Goal: Task Accomplishment & Management: Use online tool/utility

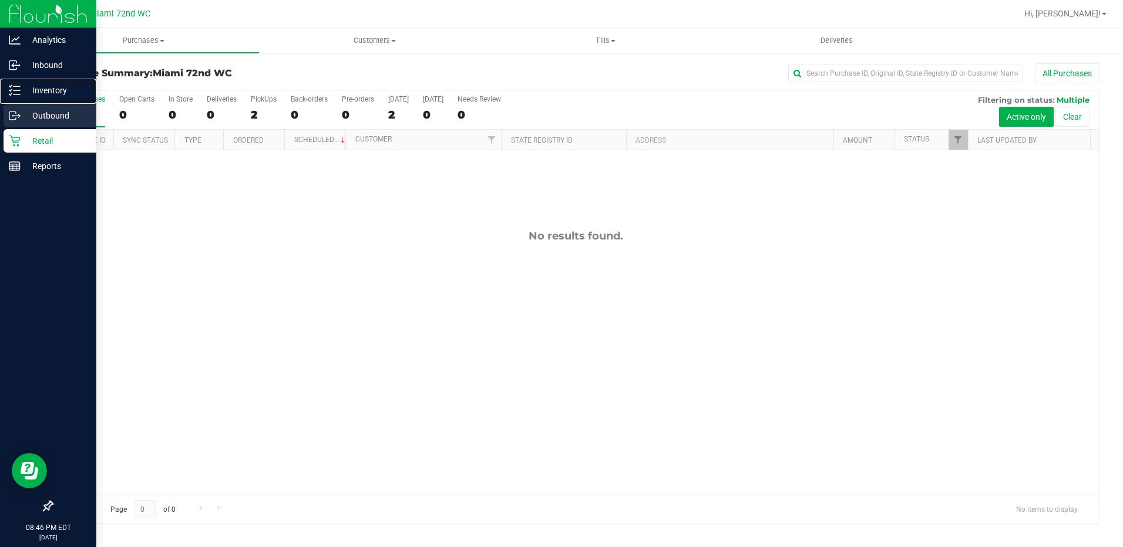
drag, startPoint x: 31, startPoint y: 97, endPoint x: 70, endPoint y: 117, distance: 44.6
click at [31, 97] on div "Inventory" at bounding box center [50, 90] width 93 height 23
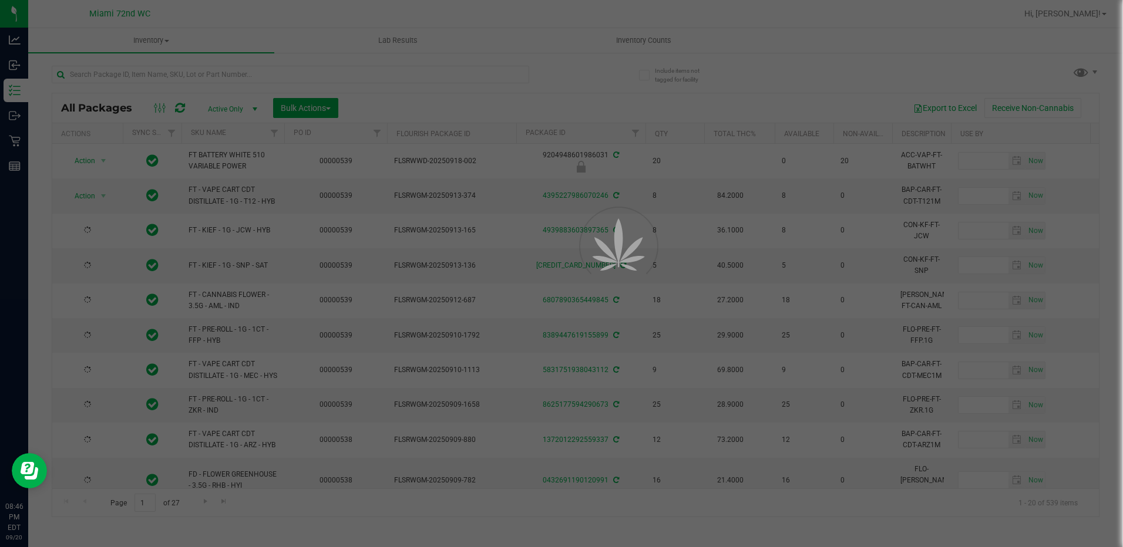
click at [641, 43] on div at bounding box center [561, 273] width 1123 height 547
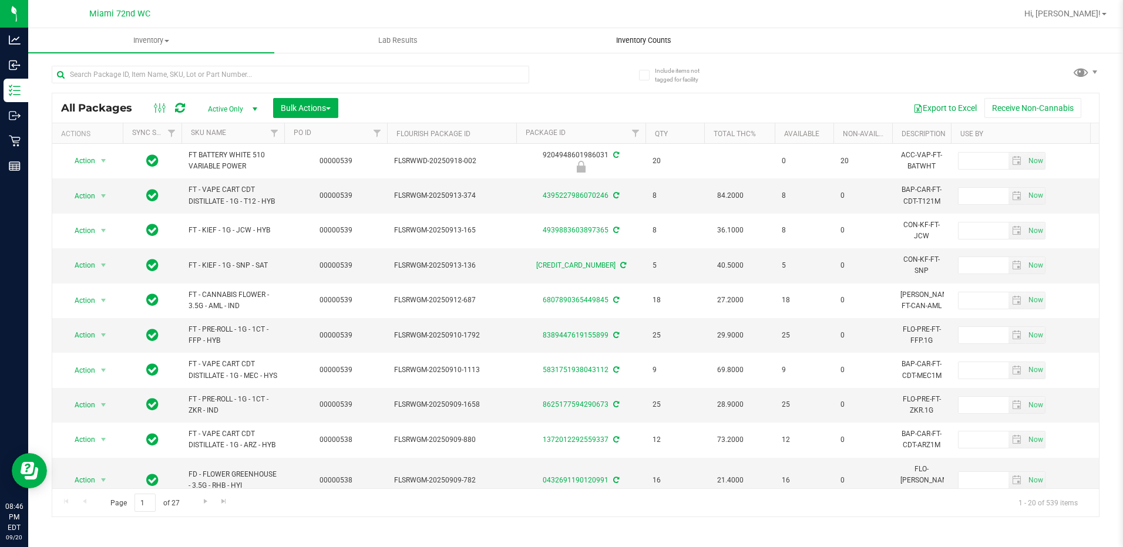
click at [641, 42] on span "Inventory Counts" at bounding box center [643, 40] width 87 height 11
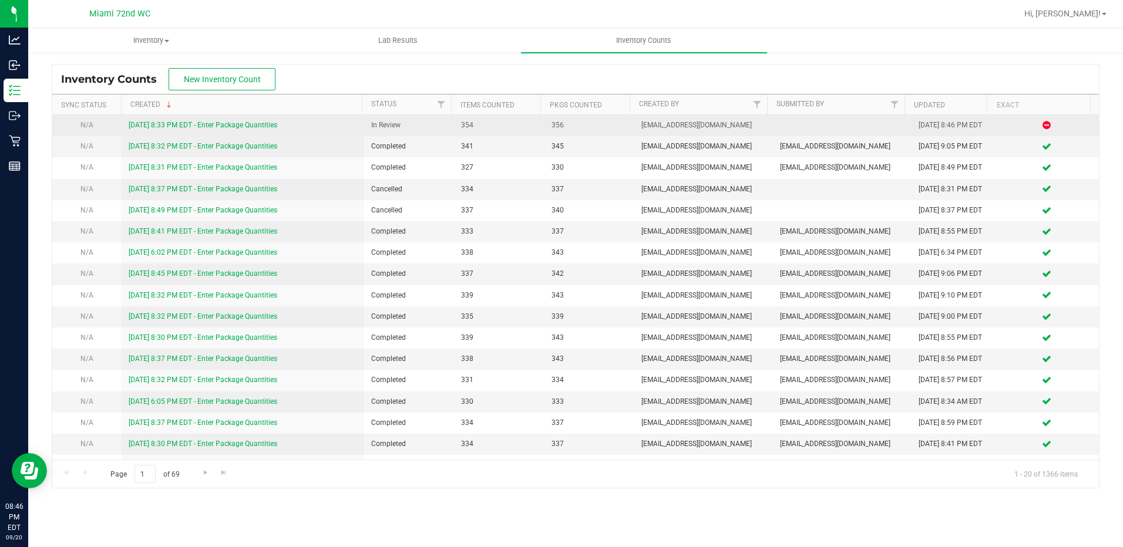
click at [227, 126] on link "[DATE] 8:33 PM EDT - Enter Package Quantities" at bounding box center [203, 125] width 149 height 8
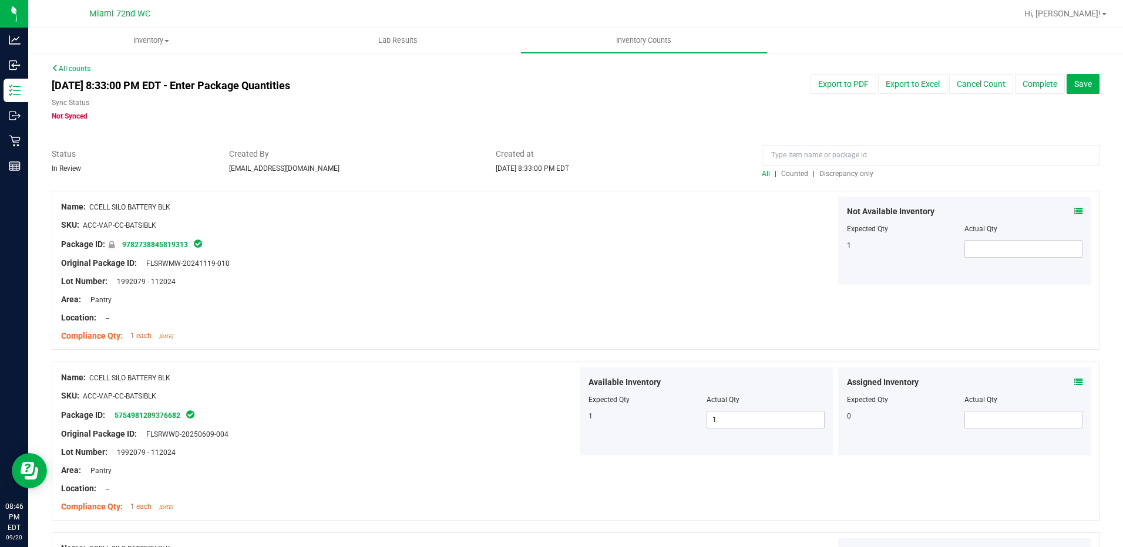
click at [826, 177] on span "Discrepancy only" at bounding box center [846, 174] width 54 height 8
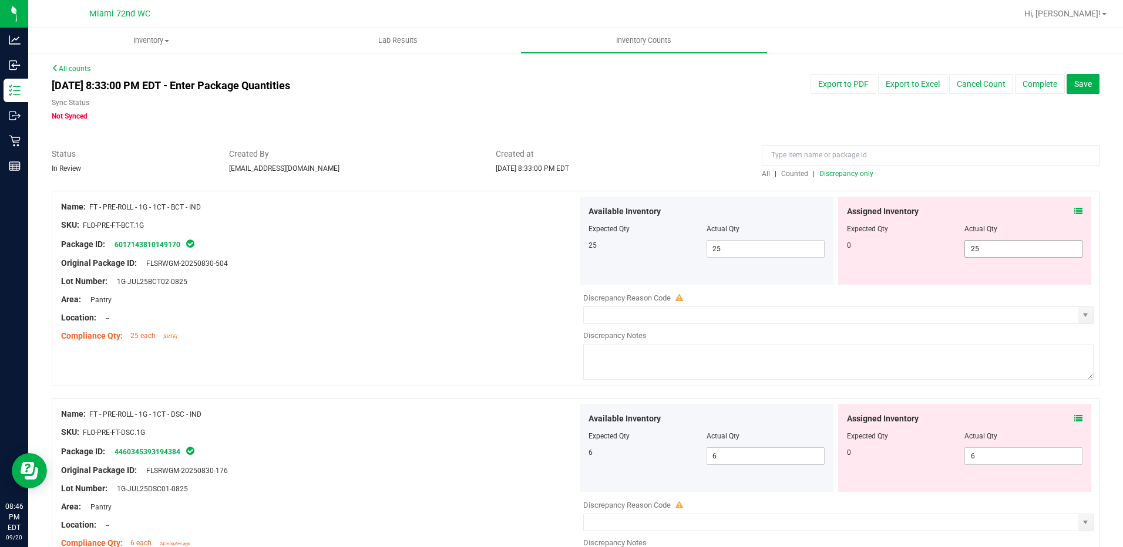
click at [978, 249] on span "25 25" at bounding box center [1023, 249] width 118 height 18
click at [978, 249] on input "25" at bounding box center [1023, 249] width 117 height 16
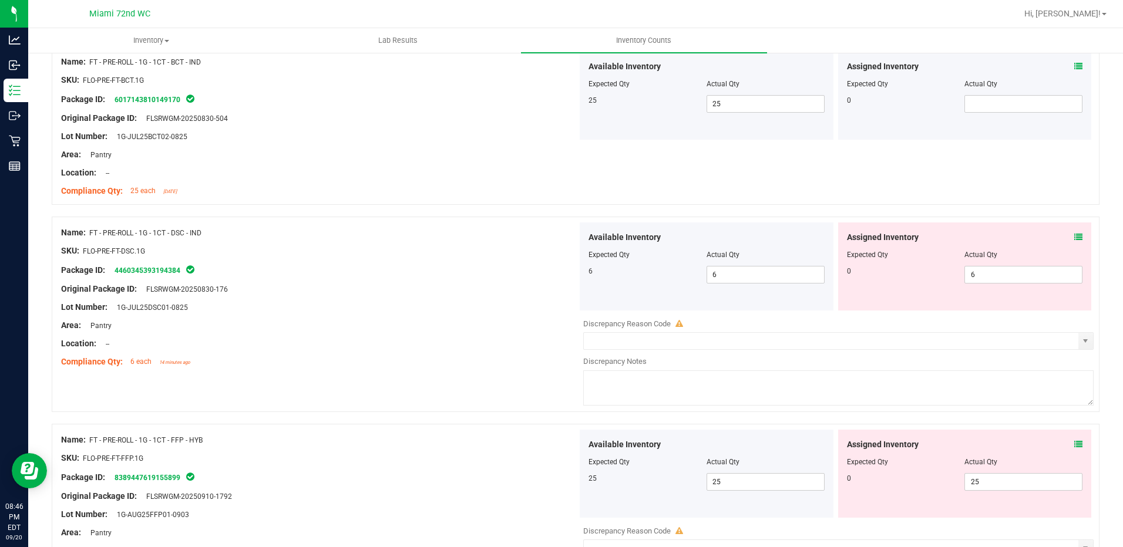
scroll to position [294, 0]
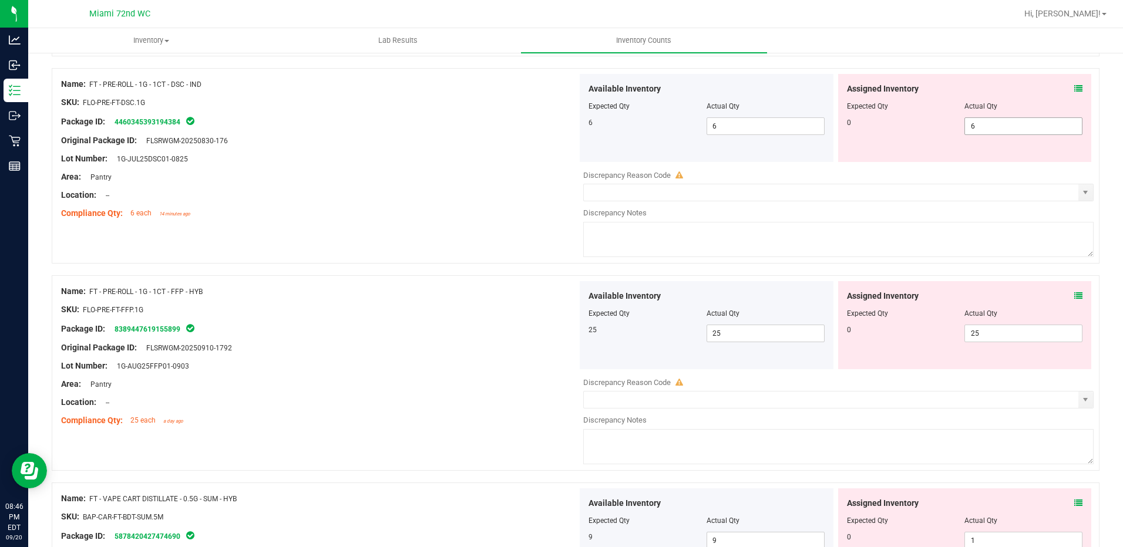
click at [1009, 123] on span "6 6" at bounding box center [1023, 126] width 118 height 18
click at [1009, 123] on input "6" at bounding box center [1023, 126] width 117 height 16
click at [929, 168] on div "Name: FT - PRE-ROLL - 1G - 1CT - DSC - IND SKU: FLO-PRE-FT-DSC.1G Package ID: 4…" at bounding box center [575, 166] width 1047 height 196
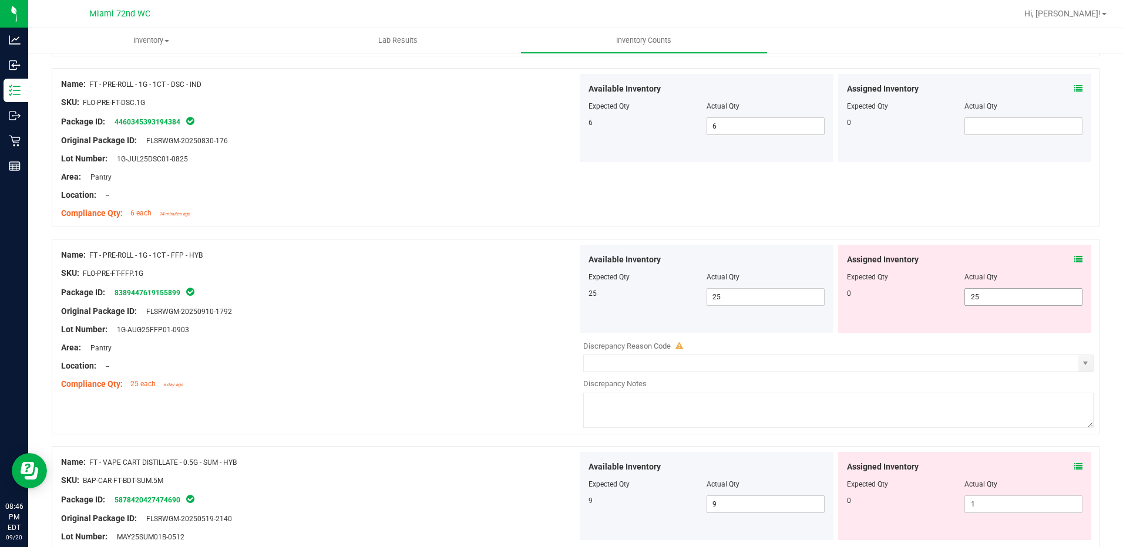
click at [977, 297] on span "25 25" at bounding box center [1023, 297] width 118 height 18
click at [977, 297] on input "25" at bounding box center [1023, 297] width 117 height 16
drag, startPoint x: 970, startPoint y: 314, endPoint x: 969, endPoint y: 322, distance: 8.8
click at [970, 315] on div "Assigned Inventory Expected Qty Actual Qty 0" at bounding box center [965, 289] width 254 height 88
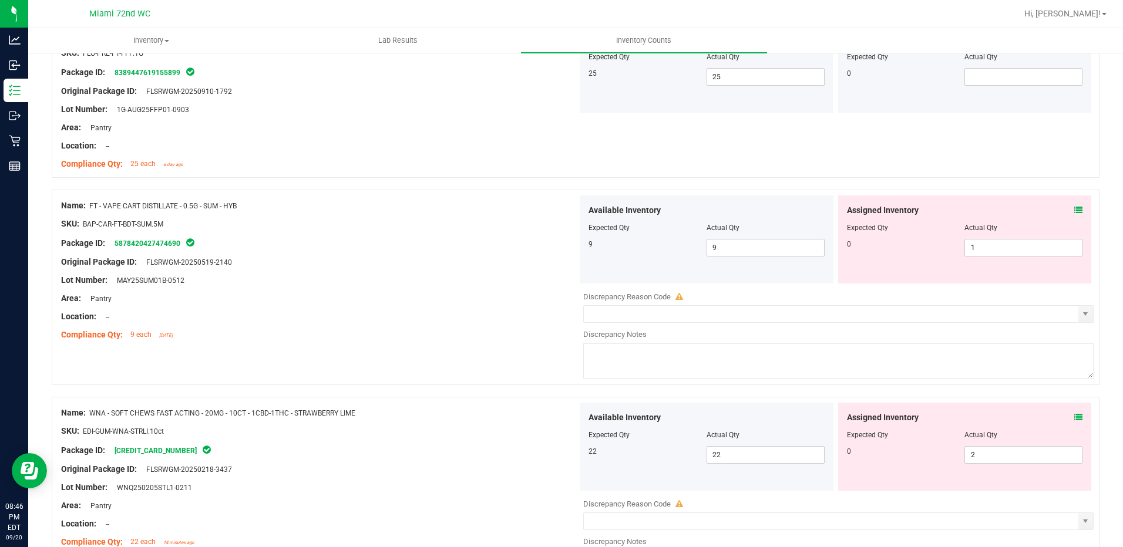
scroll to position [528, 0]
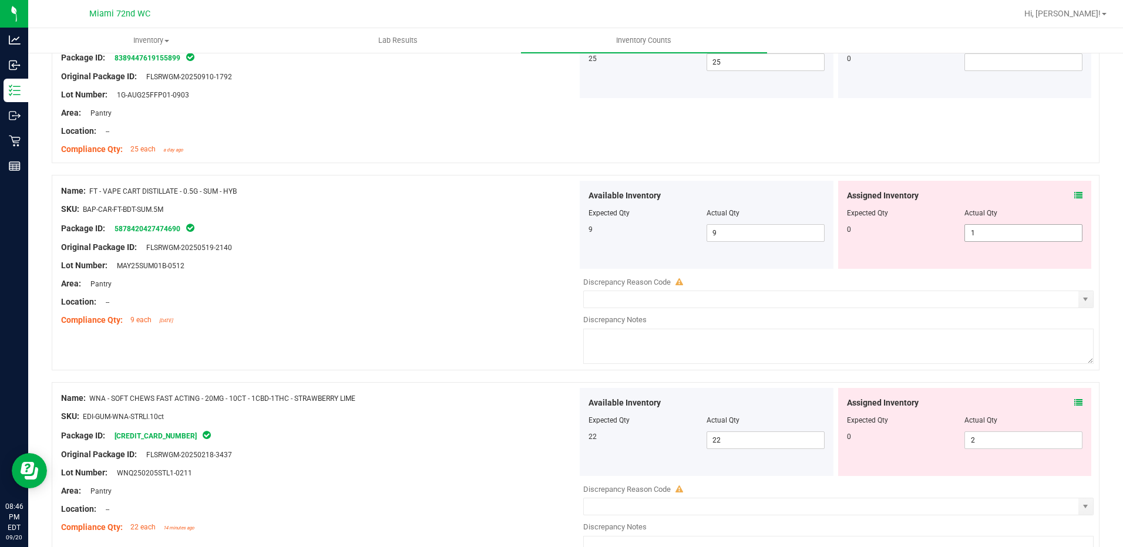
click at [978, 233] on span "1 1" at bounding box center [1023, 233] width 118 height 18
click at [978, 233] on input "1" at bounding box center [1023, 233] width 117 height 16
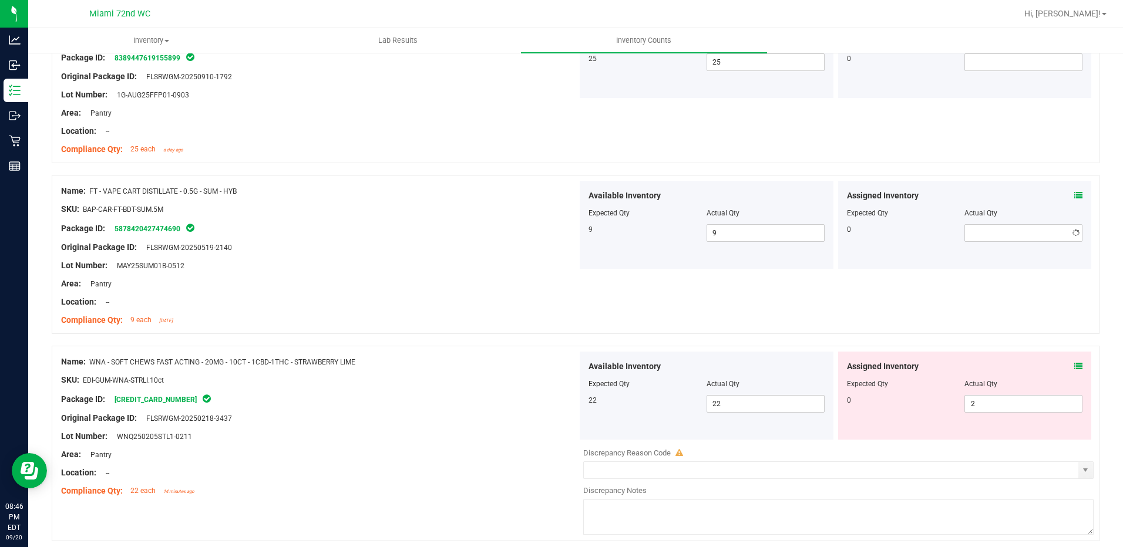
drag, startPoint x: 952, startPoint y: 278, endPoint x: 1037, endPoint y: 393, distance: 143.6
click at [1015, 400] on span "2 2" at bounding box center [1023, 404] width 118 height 18
click at [1015, 400] on input "2" at bounding box center [1023, 404] width 117 height 16
click at [1015, 400] on input "text" at bounding box center [1023, 404] width 117 height 16
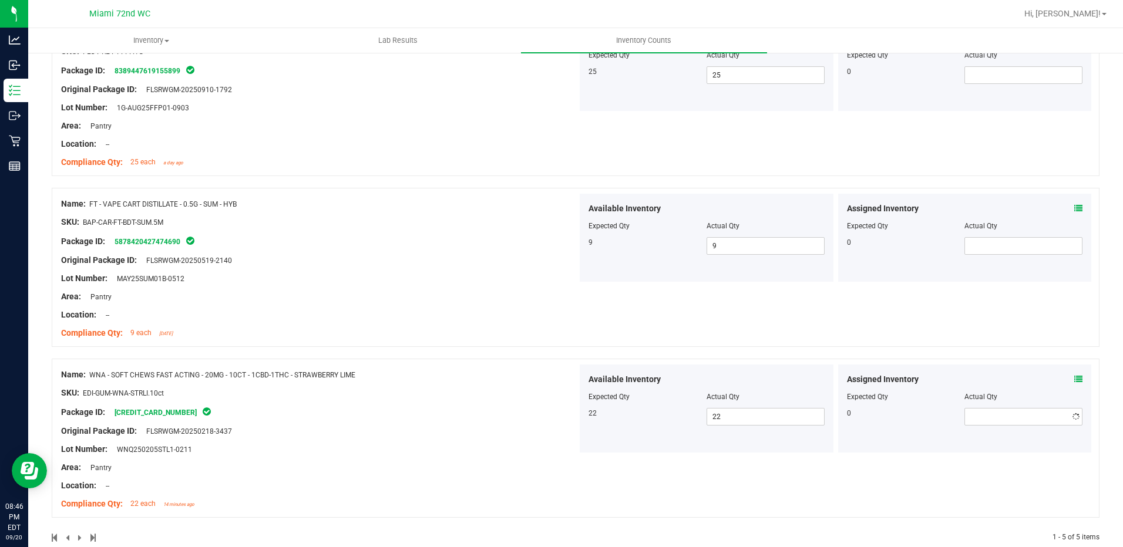
click at [817, 402] on div at bounding box center [706, 405] width 236 height 6
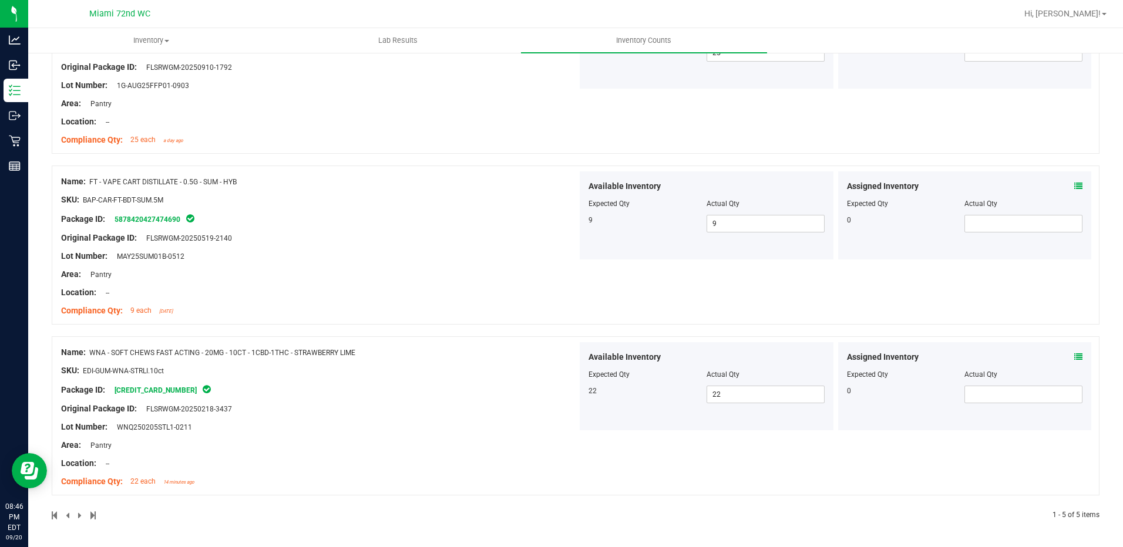
scroll to position [0, 0]
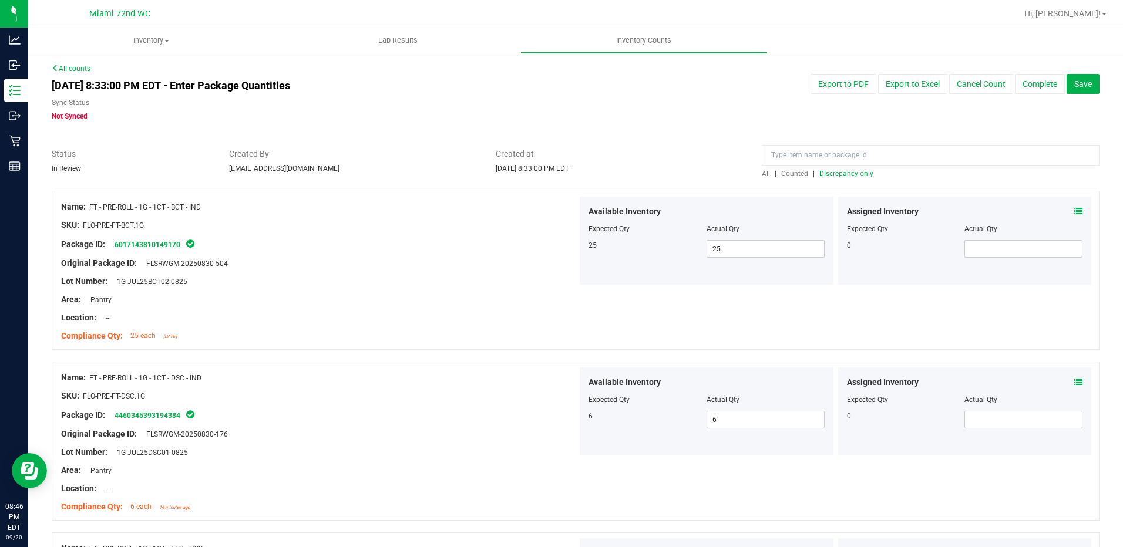
click at [851, 173] on span "Discrepancy only" at bounding box center [846, 174] width 54 height 8
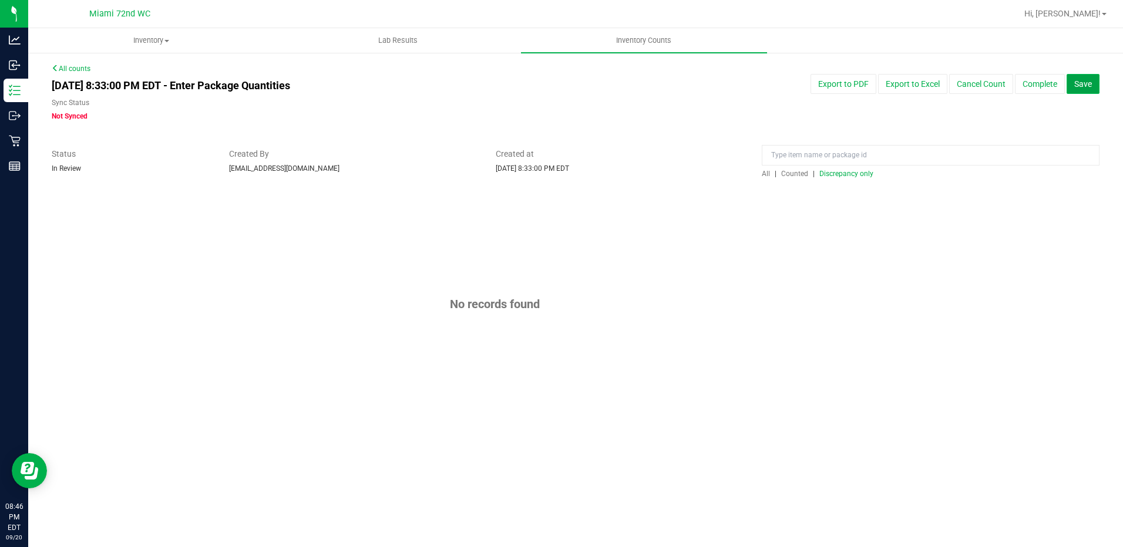
click at [1084, 80] on span "Save" at bounding box center [1083, 83] width 18 height 9
